Goal: Navigation & Orientation: Find specific page/section

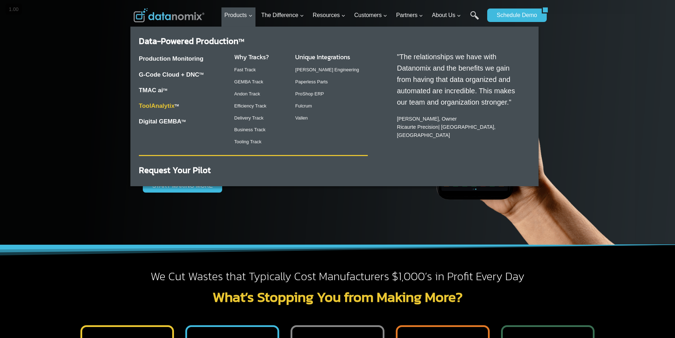
click at [162, 103] on link "ToolAnalytix" at bounding box center [157, 105] width 36 height 7
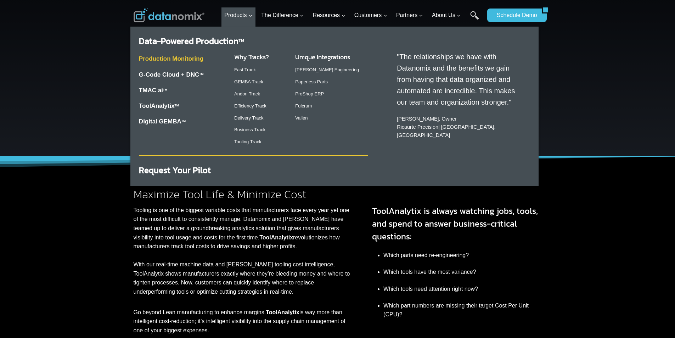
click at [191, 58] on link "Production Monitoring" at bounding box center [171, 58] width 65 height 7
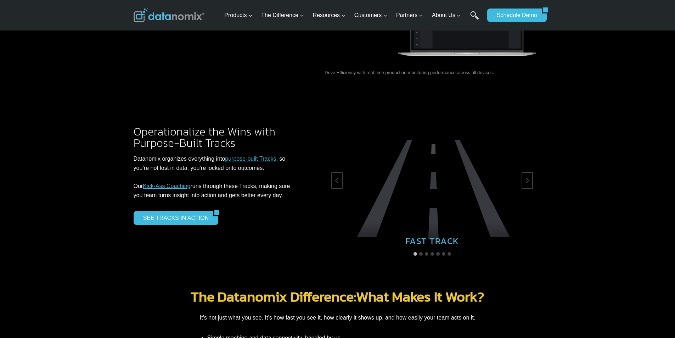
scroll to position [1205, 0]
